Goal: Task Accomplishment & Management: Manage account settings

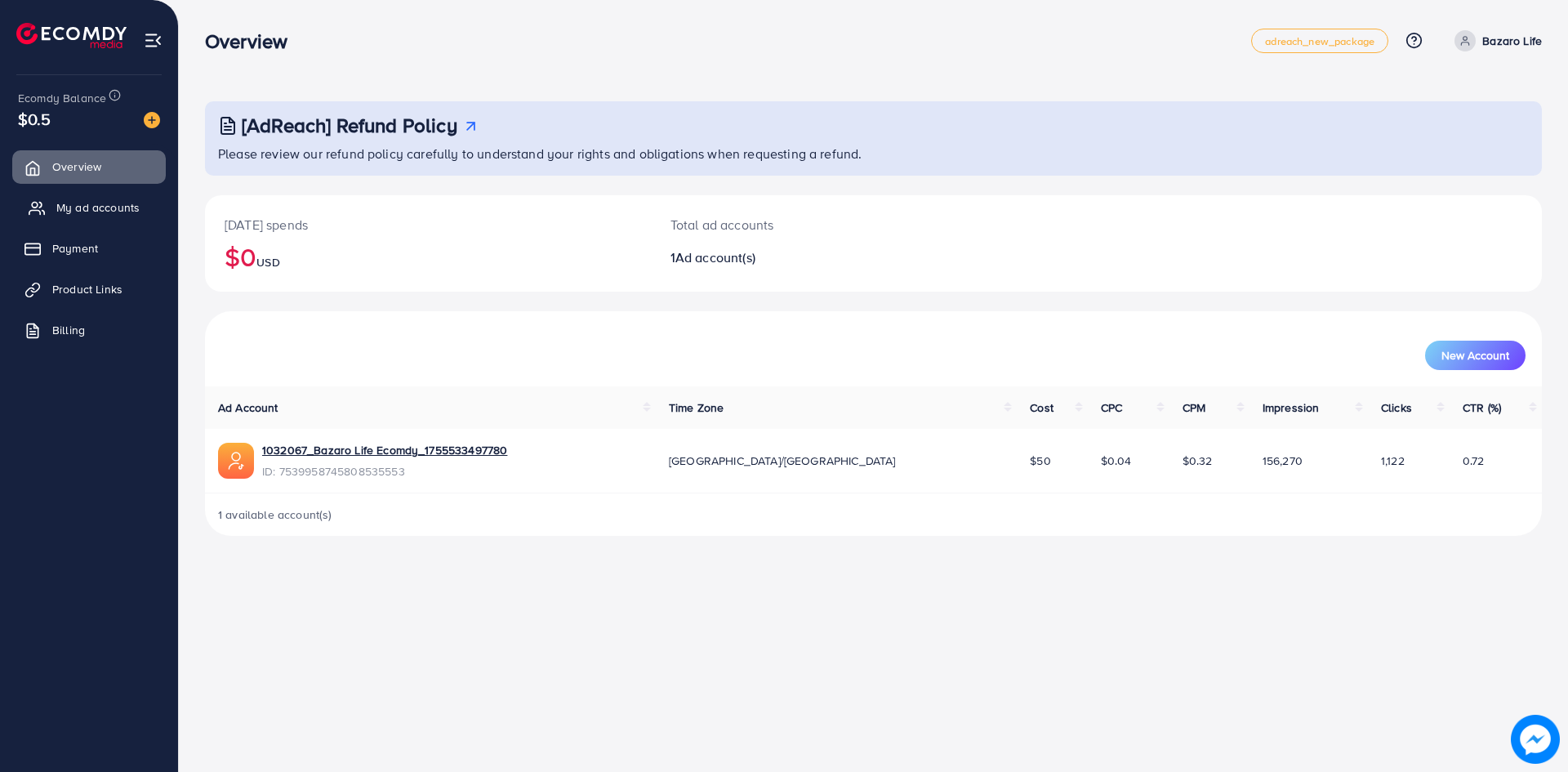
click at [77, 206] on span "My ad accounts" at bounding box center [98, 207] width 83 height 16
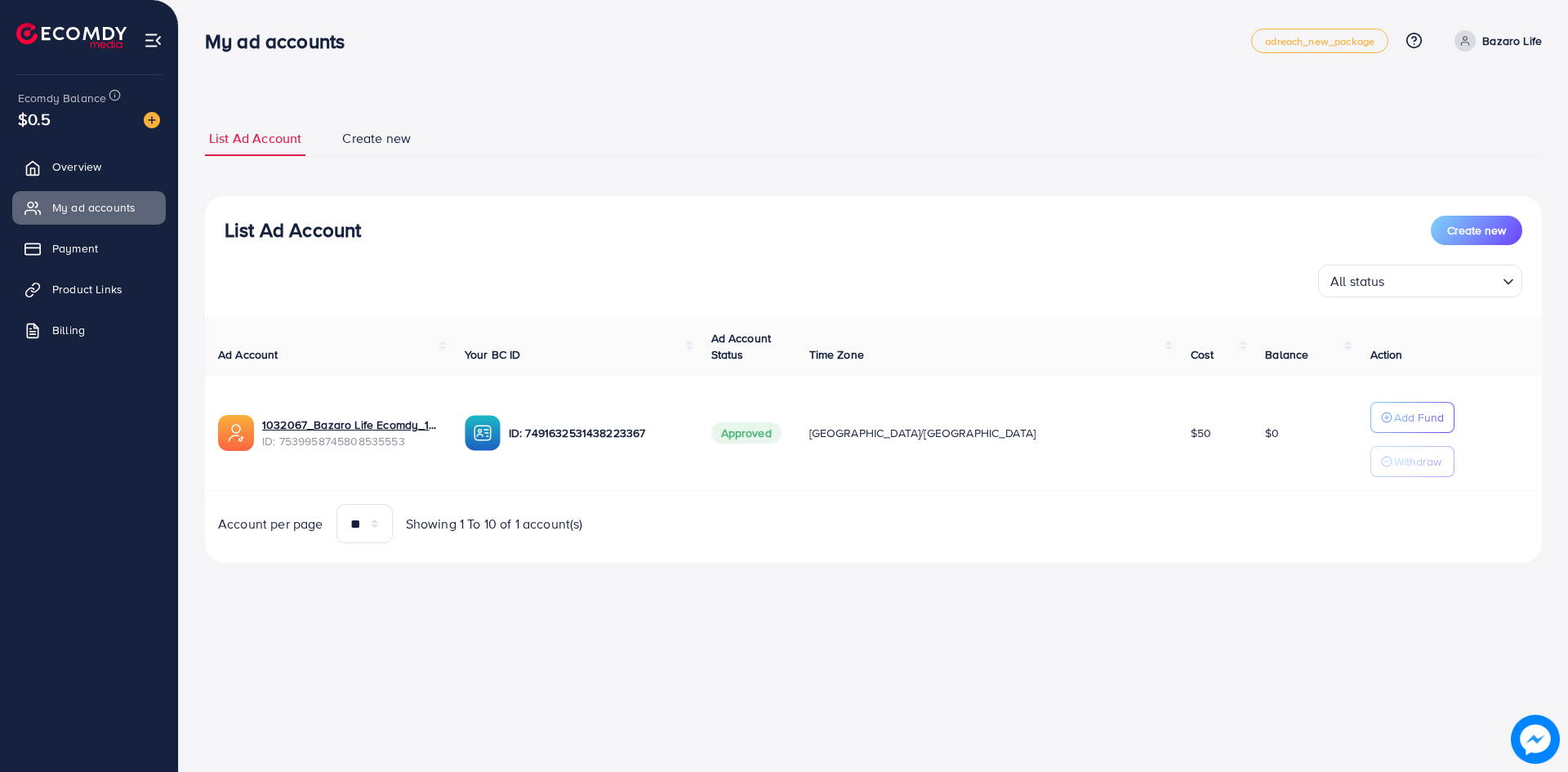
click at [1394, 464] on p "Withdraw" at bounding box center [1418, 462] width 47 height 20
click at [1394, 423] on p "Add Fund" at bounding box center [1419, 417] width 50 height 20
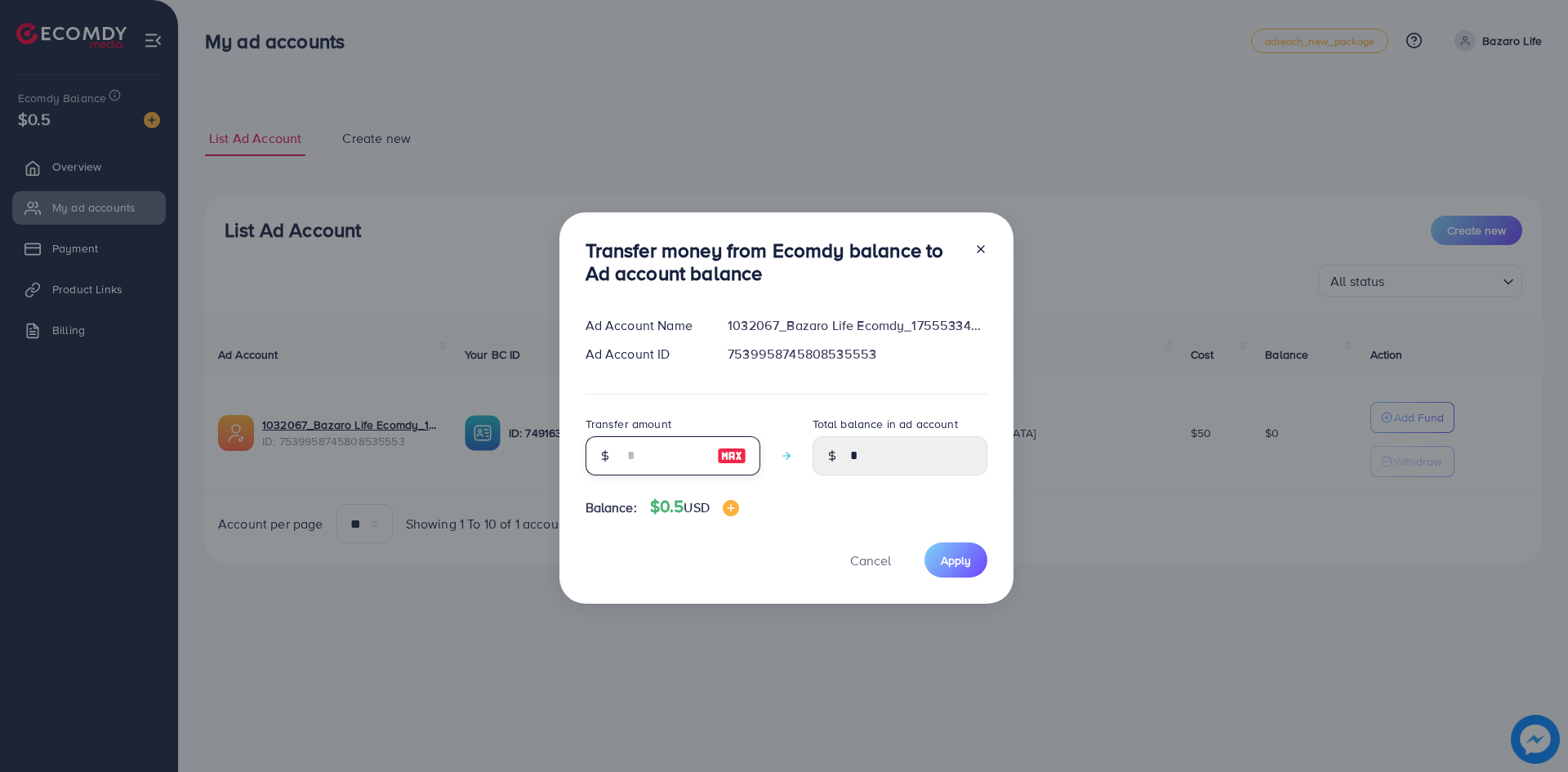
click at [668, 452] on input "number" at bounding box center [663, 456] width 82 height 40
type input "*"
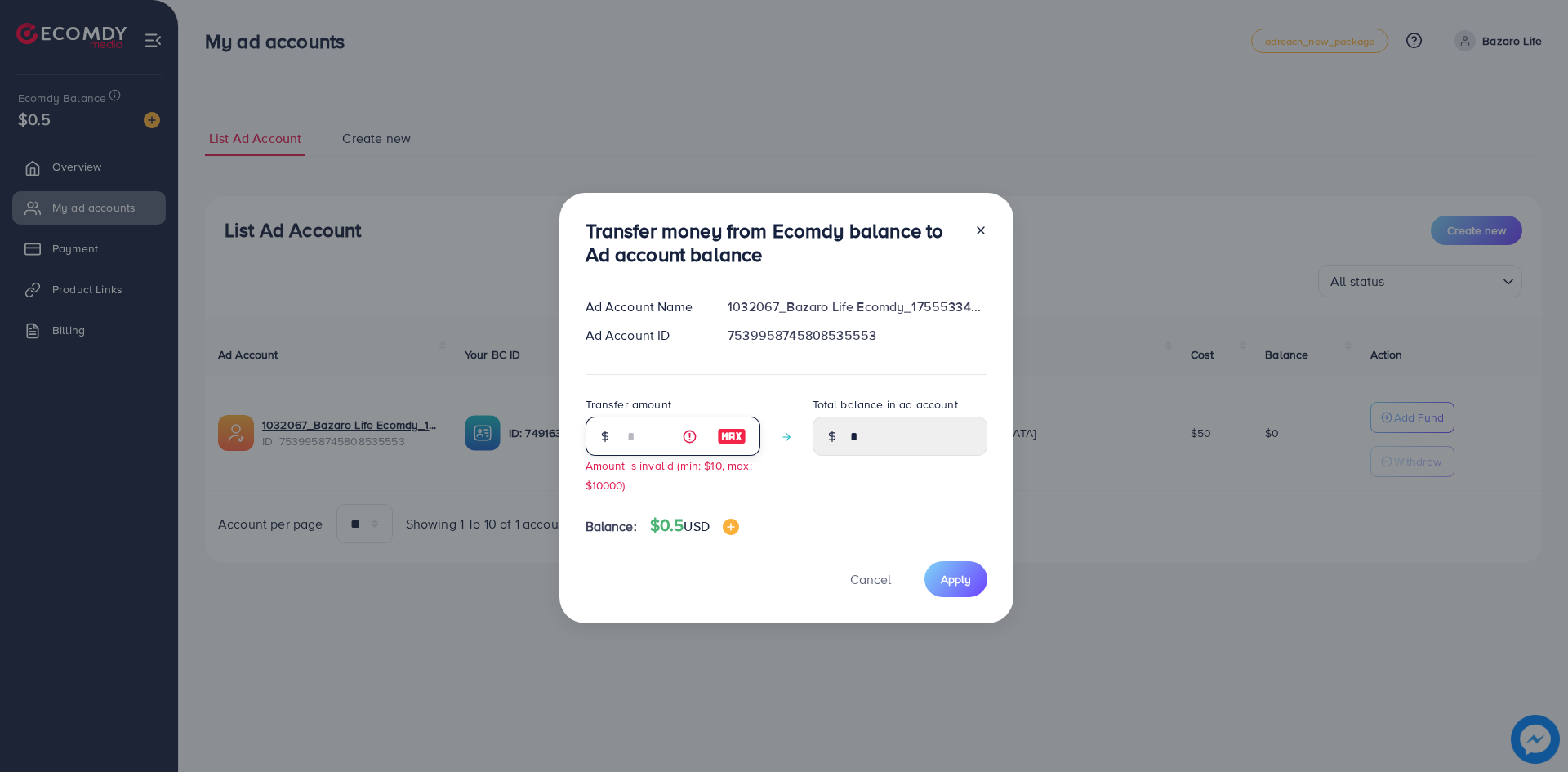
type input "****"
type input "*"
click at [685, 616] on div "Transfer money from Ecomdy balance to Ad account balance Ad Account Name 103206…" at bounding box center [786, 407] width 455 height 430
click at [981, 229] on icon at bounding box center [980, 230] width 13 height 13
type input "*"
